Goal: Find specific page/section: Find specific page/section

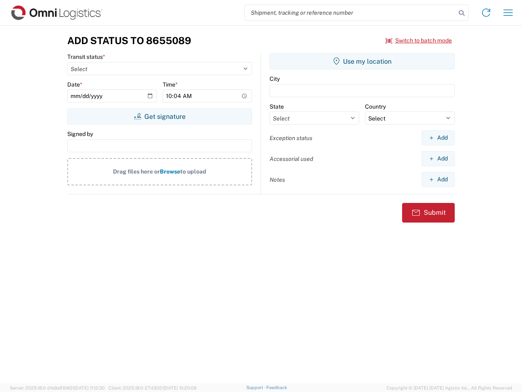
click at [350, 13] on input "search" at bounding box center [350, 12] width 211 height 15
click at [462, 13] on icon at bounding box center [461, 12] width 11 height 11
click at [486, 13] on icon at bounding box center [486, 12] width 13 height 13
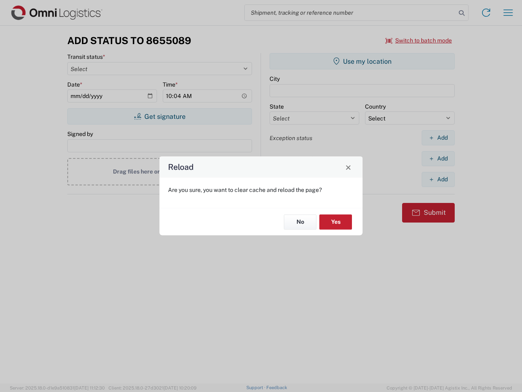
click at [508, 13] on div "Reload Are you sure, you want to clear cache and reload the page? No Yes" at bounding box center [261, 196] width 522 height 392
click at [419, 40] on div "Reload Are you sure, you want to clear cache and reload the page? No Yes" at bounding box center [261, 196] width 522 height 392
click at [159, 116] on div "Reload Are you sure, you want to clear cache and reload the page? No Yes" at bounding box center [261, 196] width 522 height 392
click at [362, 61] on div "Reload Are you sure, you want to clear cache and reload the page? No Yes" at bounding box center [261, 196] width 522 height 392
click at [438, 137] on div "Reload Are you sure, you want to clear cache and reload the page? No Yes" at bounding box center [261, 196] width 522 height 392
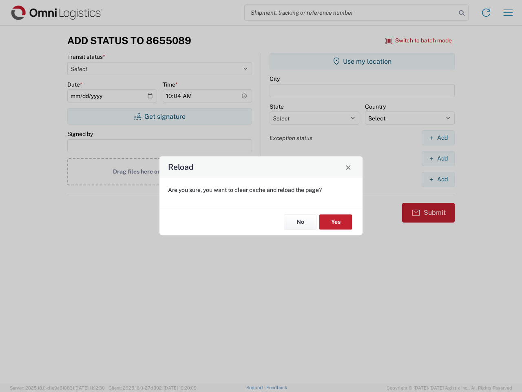
click at [438, 158] on div "Reload Are you sure, you want to clear cache and reload the page? No Yes" at bounding box center [261, 196] width 522 height 392
click at [438, 179] on div "Reload Are you sure, you want to clear cache and reload the page? No Yes" at bounding box center [261, 196] width 522 height 392
